Goal: Transaction & Acquisition: Book appointment/travel/reservation

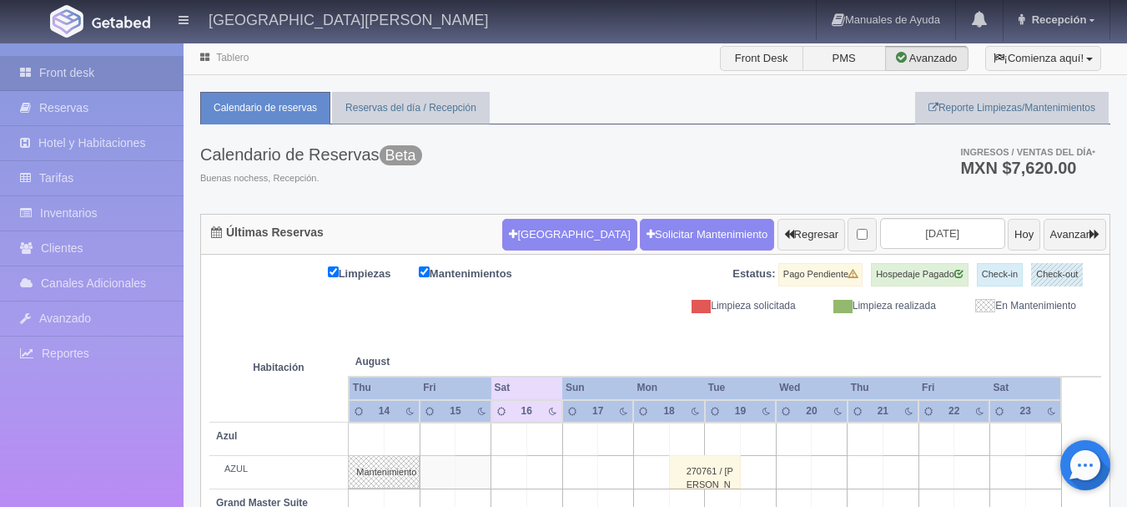
click at [732, 164] on div "Calendario de Reservas Beta Buenas nochess, Recepción. Ingresos / Ventas del dí…" at bounding box center [655, 168] width 910 height 89
click at [529, 241] on button "[GEOGRAPHIC_DATA]" at bounding box center [569, 235] width 134 height 32
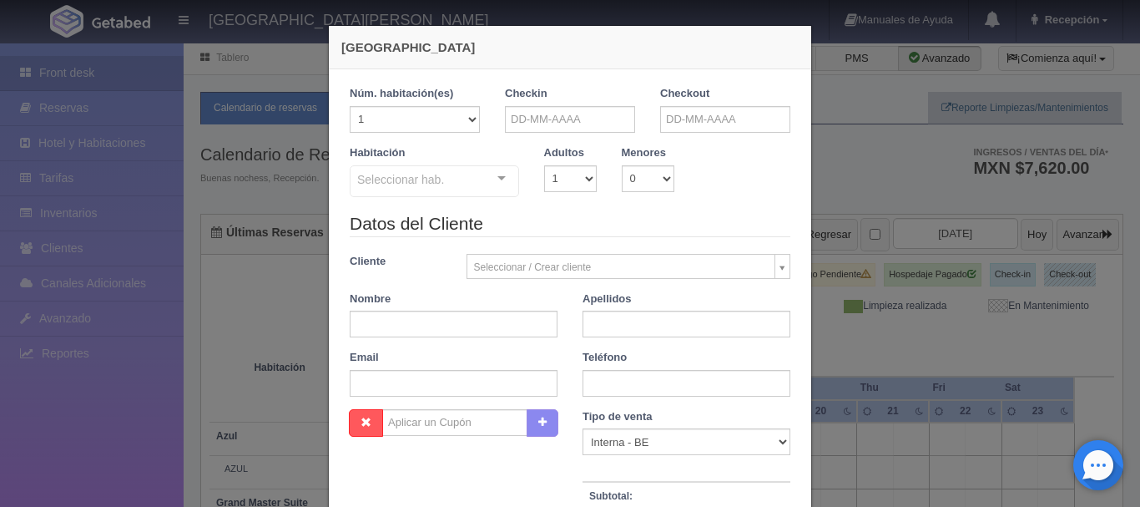
checkbox input "false"
click at [860, 187] on div "Nueva Reserva 1 Núm. habitación(es) 1 2 3 4 5 6 7 8 9 10 11 12 13 14 15 16 17 1…" at bounding box center [570, 253] width 1140 height 507
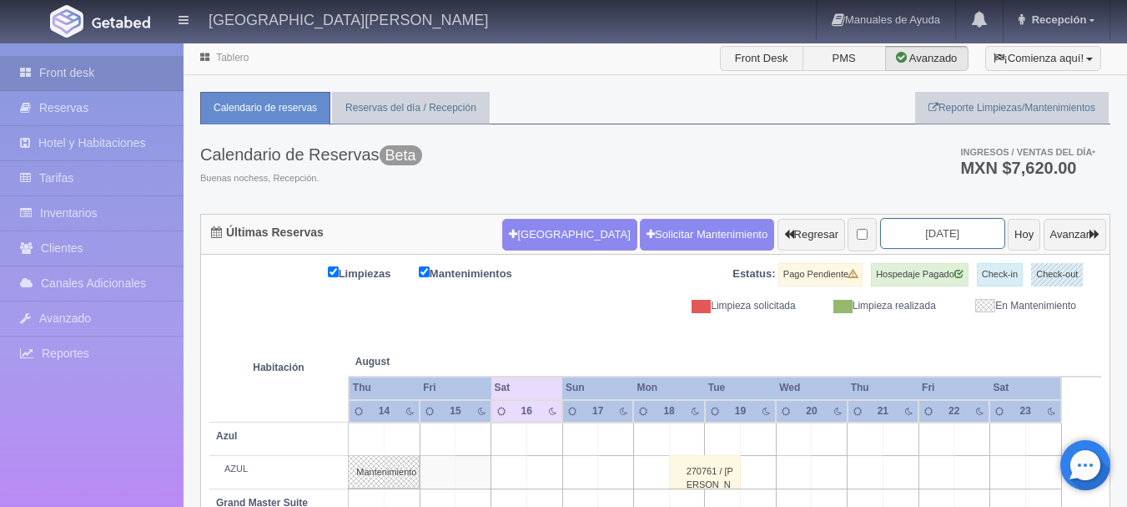
click at [893, 228] on input "2025-08-16" at bounding box center [942, 233] width 125 height 31
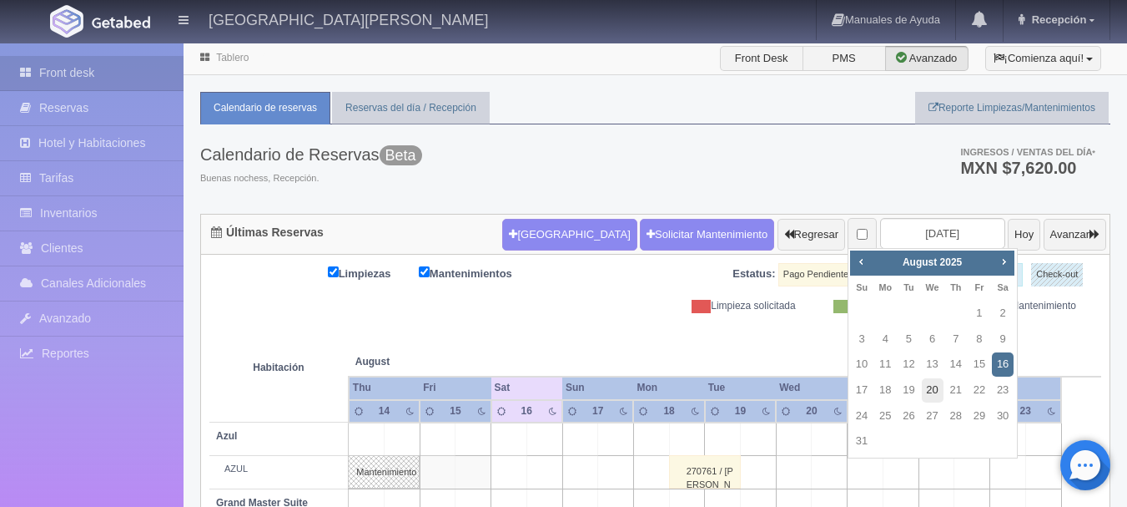
click at [933, 397] on link "20" at bounding box center [933, 390] width 22 height 24
type input "[DATE]"
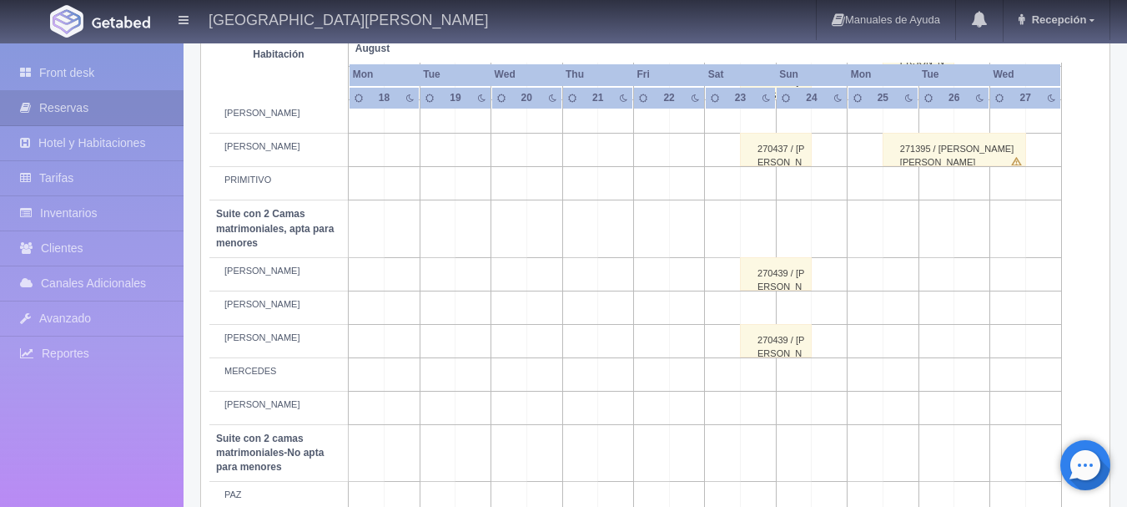
scroll to position [1000, 0]
click at [615, 309] on td at bounding box center [616, 306] width 36 height 33
